Goal: Navigation & Orientation: Find specific page/section

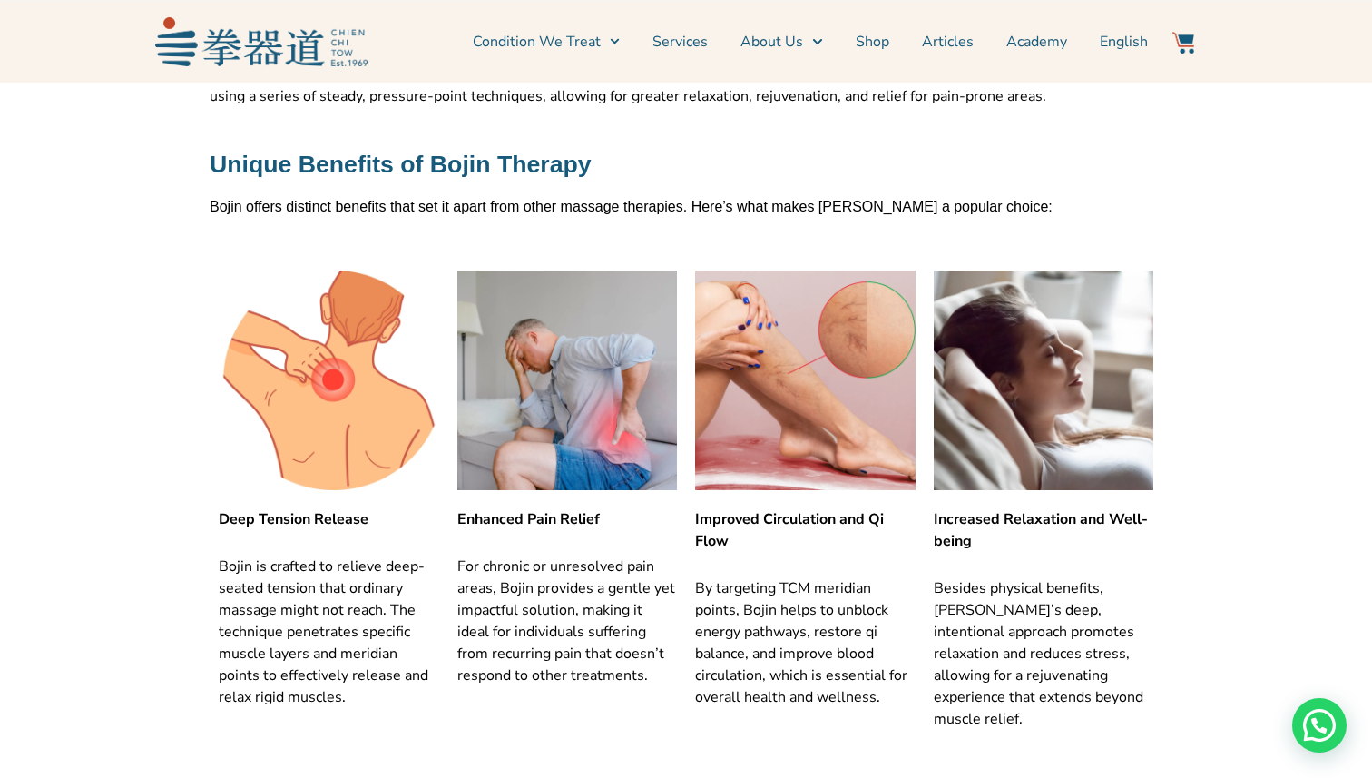
scroll to position [690, 0]
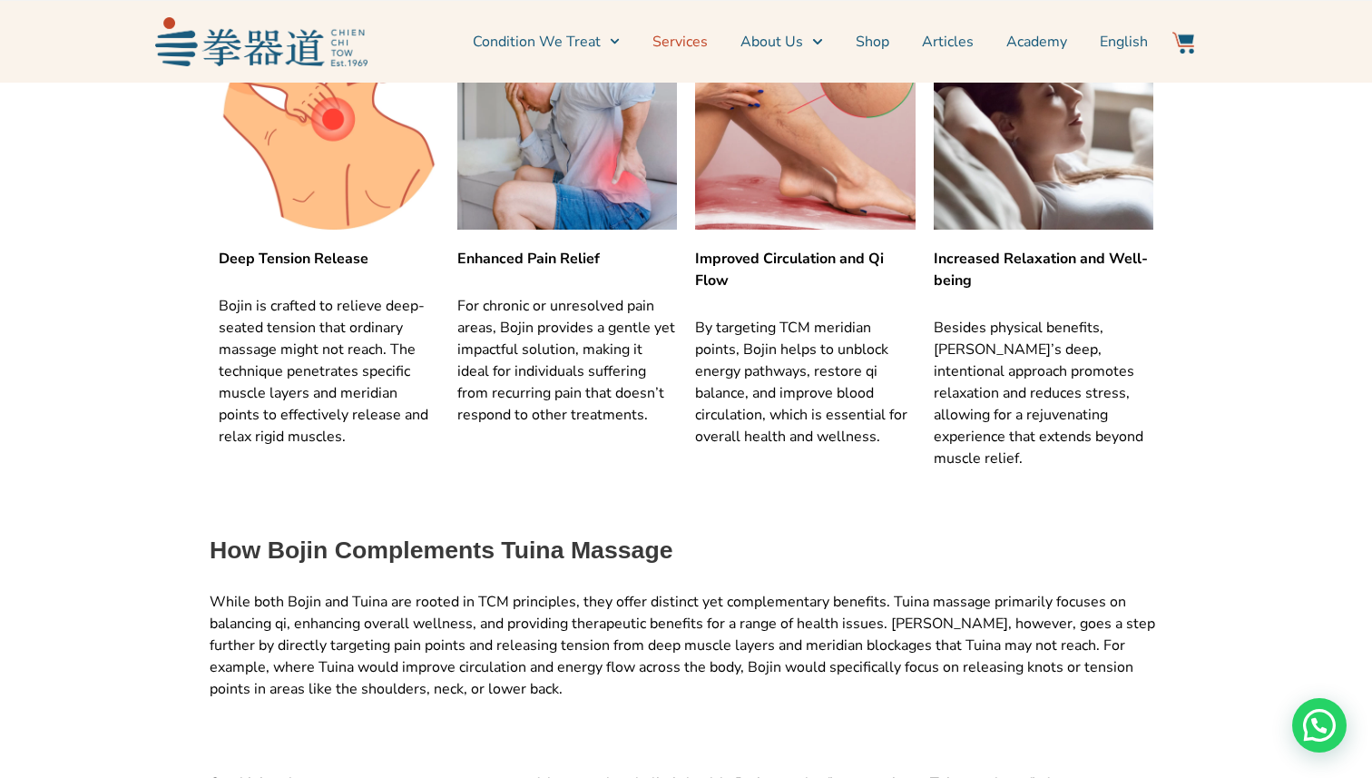
click at [679, 45] on link "Services" at bounding box center [680, 41] width 55 height 45
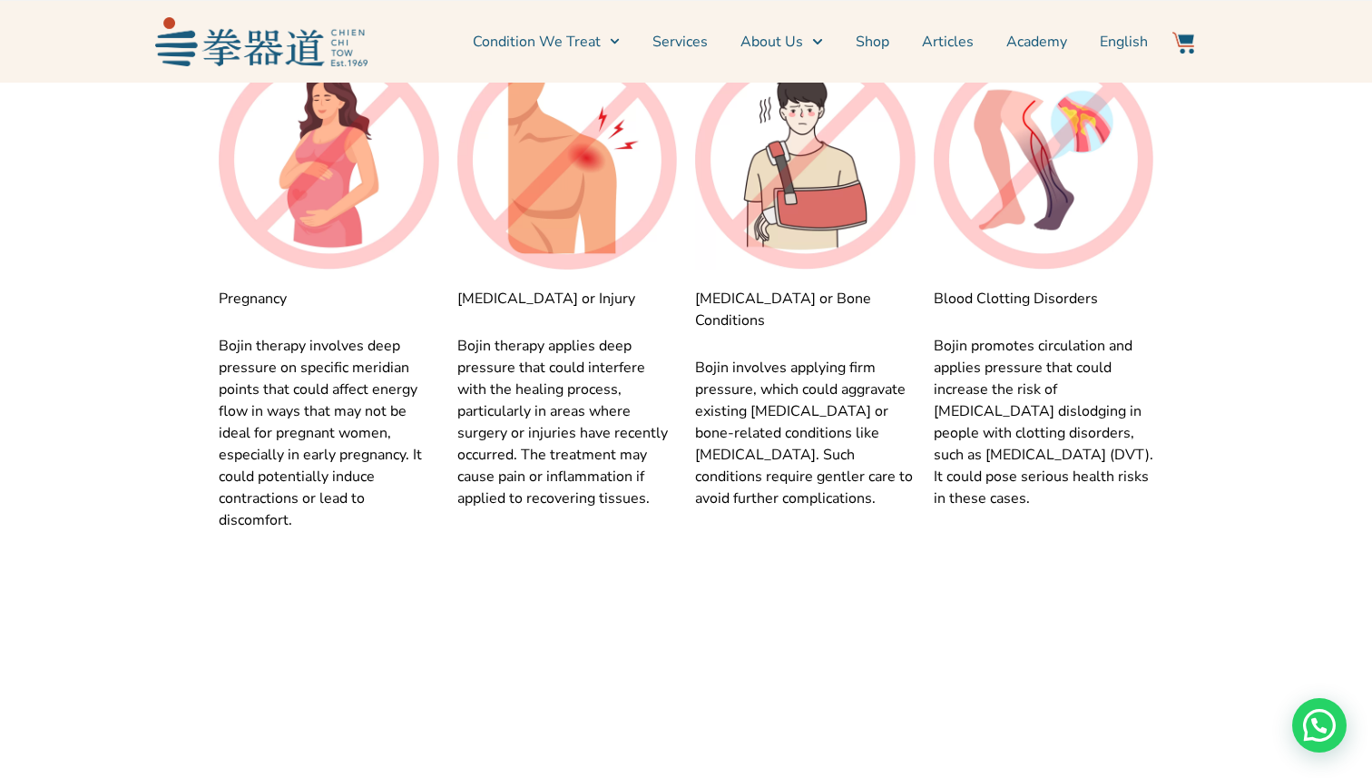
scroll to position [5658, 0]
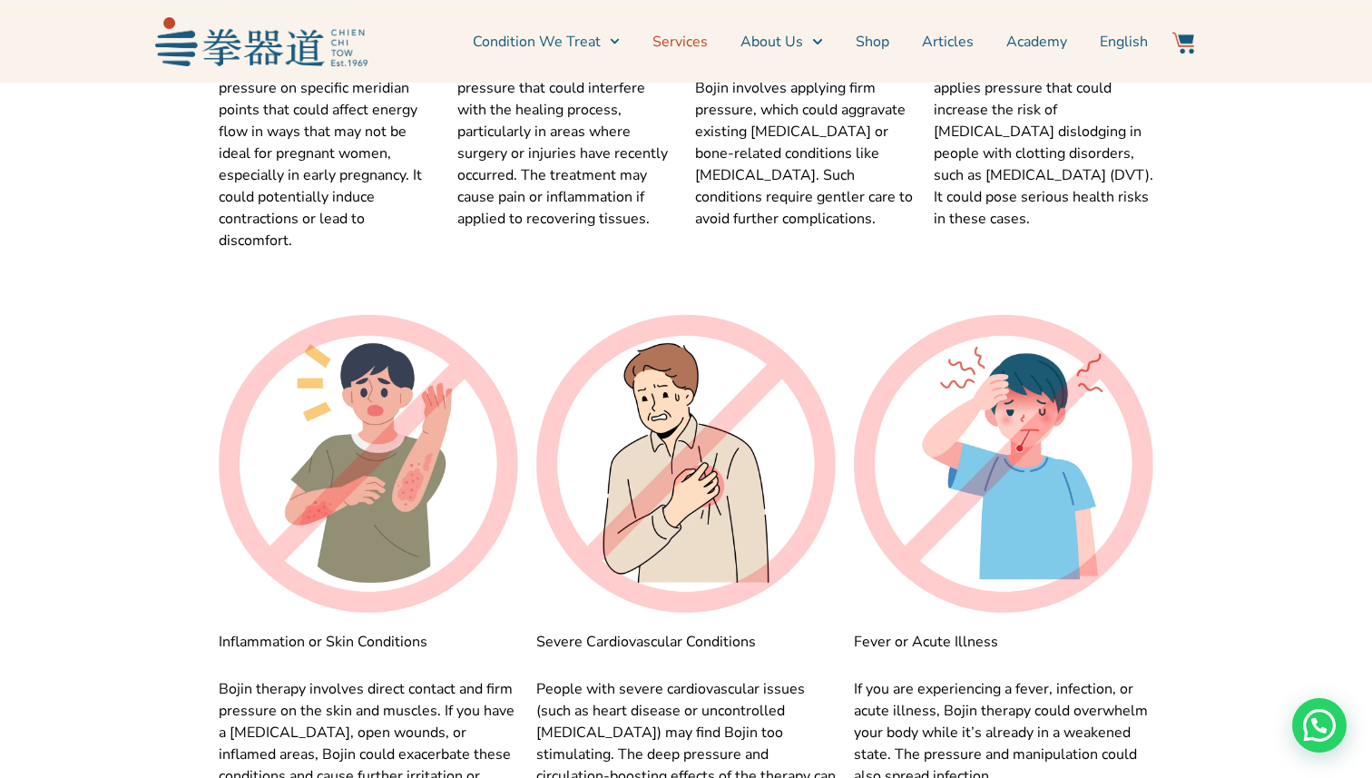
click at [693, 47] on link "Services" at bounding box center [680, 41] width 55 height 45
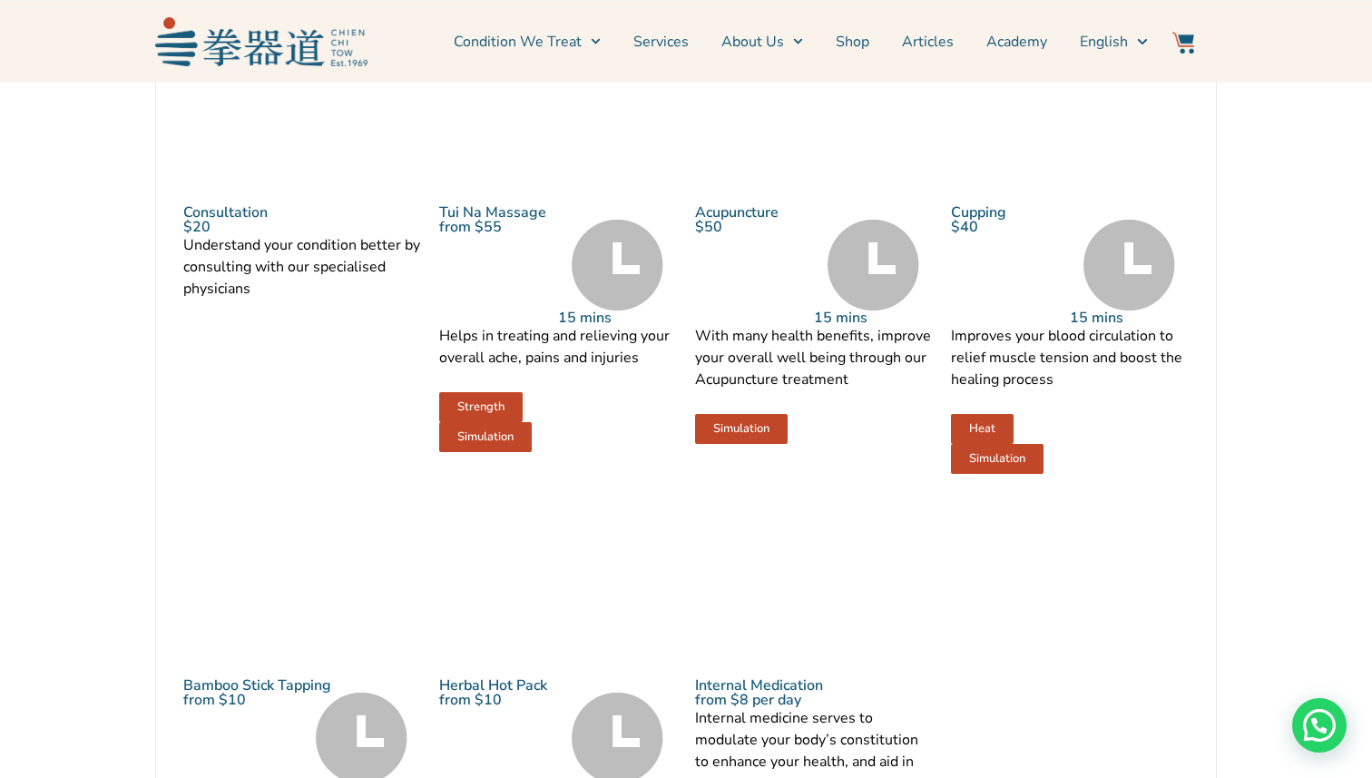
scroll to position [1850, 0]
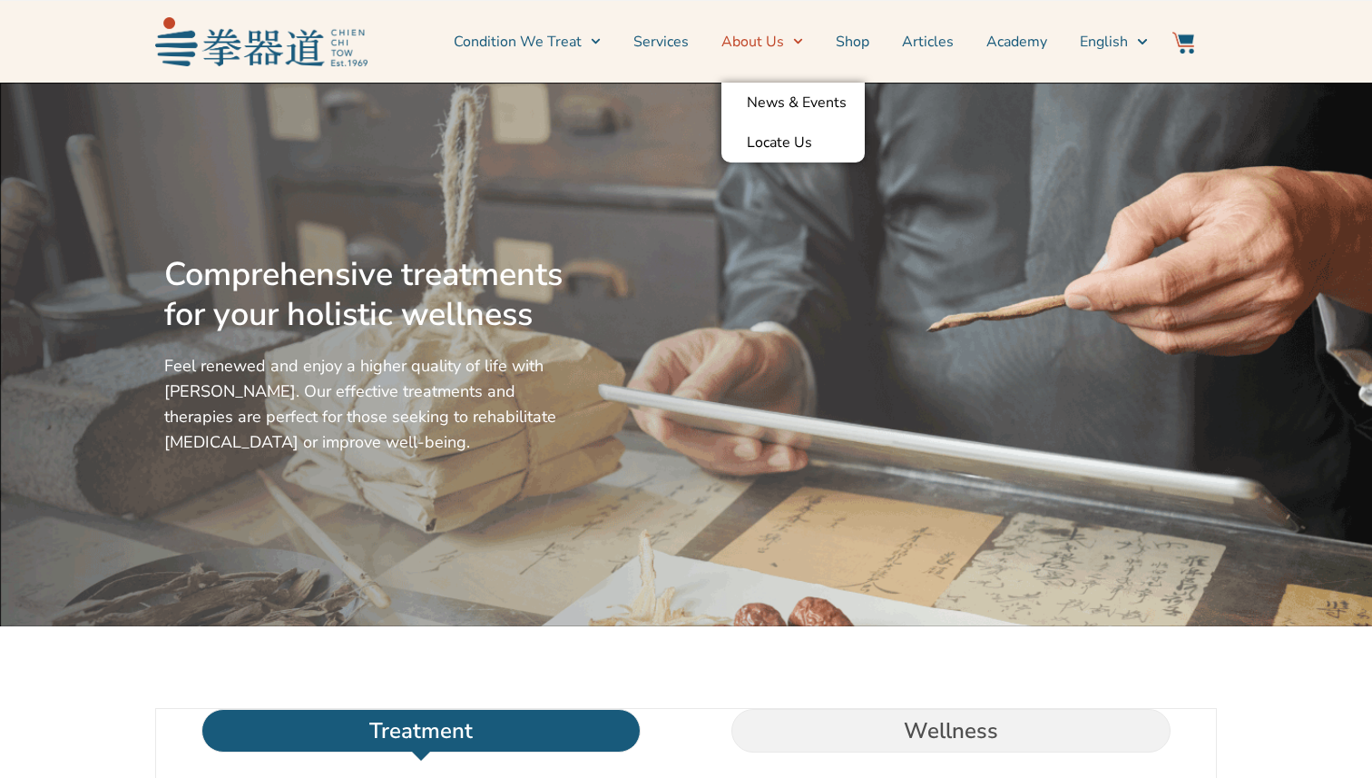
click at [785, 47] on link "About Us" at bounding box center [763, 41] width 82 height 45
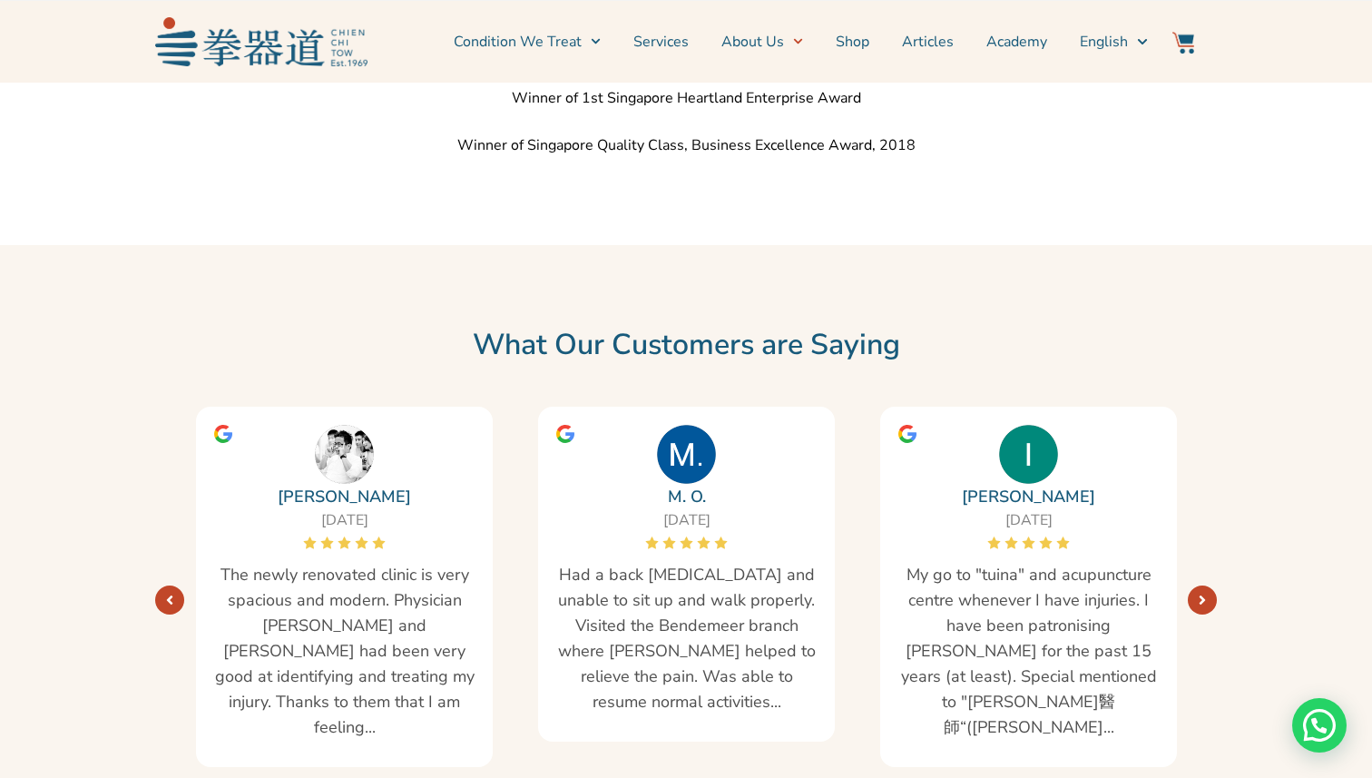
scroll to position [3004, 0]
